Goal: Transaction & Acquisition: Purchase product/service

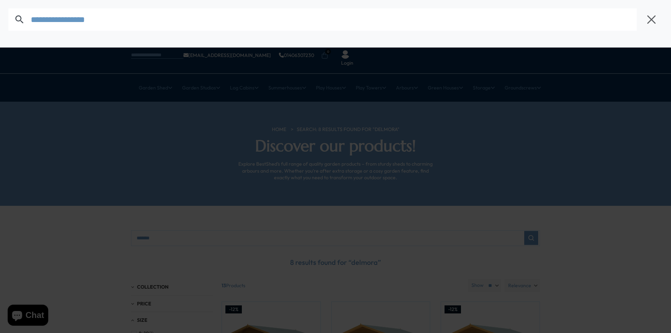
type input "*****"
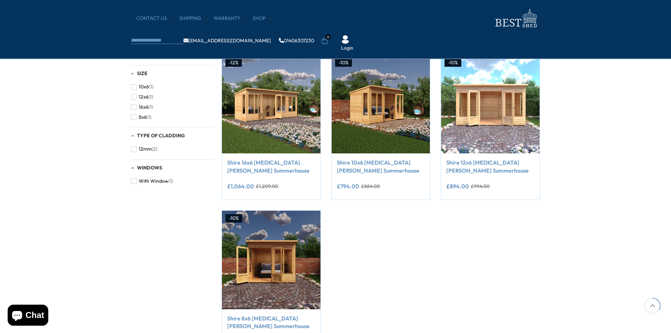
scroll to position [210, 0]
